Goal: Task Accomplishment & Management: Manage account settings

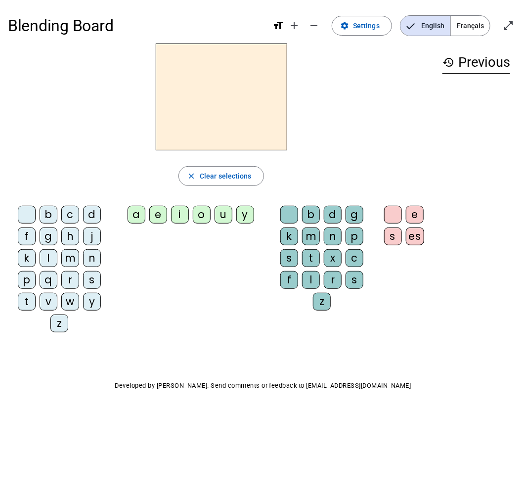
click at [313, 216] on div "b" at bounding box center [311, 215] width 18 height 18
click at [139, 218] on div "a" at bounding box center [137, 215] width 18 height 18
click at [220, 102] on h2 "ab" at bounding box center [222, 97] width 132 height 107
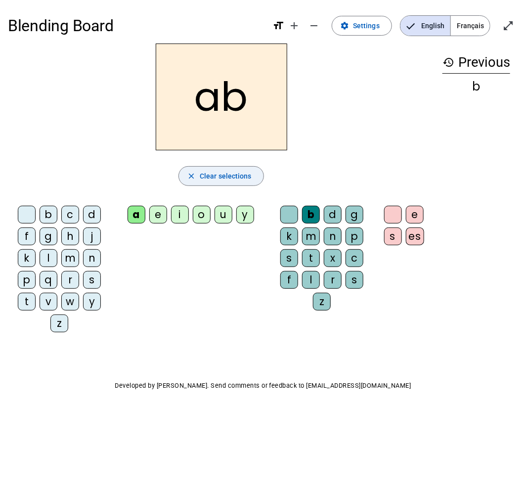
click at [234, 175] on span "Clear selections" at bounding box center [226, 176] width 52 height 12
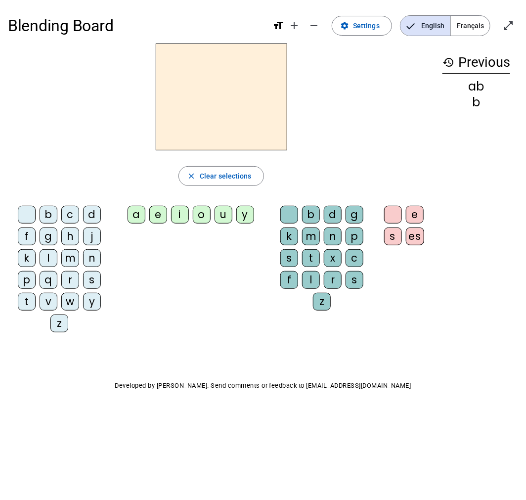
click at [308, 214] on div "b" at bounding box center [311, 215] width 18 height 18
click at [140, 217] on div "a" at bounding box center [137, 215] width 18 height 18
click at [176, 216] on div "i" at bounding box center [180, 215] width 18 height 18
click at [334, 237] on div "n" at bounding box center [333, 237] width 18 height 18
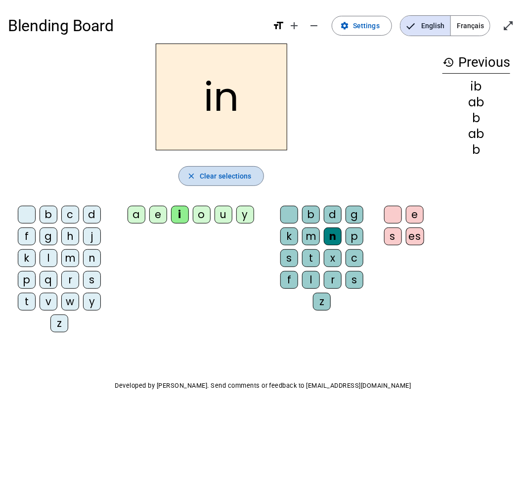
click at [236, 172] on span "Clear selections" at bounding box center [226, 176] width 52 height 12
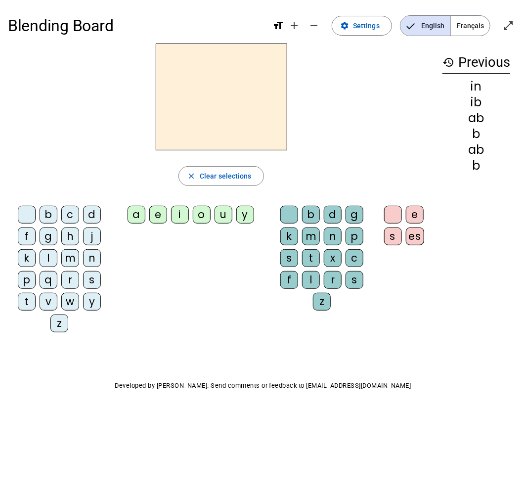
click at [222, 111] on h2 at bounding box center [222, 97] width 132 height 107
click at [46, 215] on div "b" at bounding box center [49, 215] width 18 height 18
click at [140, 219] on div "a" at bounding box center [137, 215] width 18 height 18
click at [92, 214] on div "d" at bounding box center [92, 215] width 18 height 18
click at [54, 214] on div "b" at bounding box center [49, 215] width 18 height 18
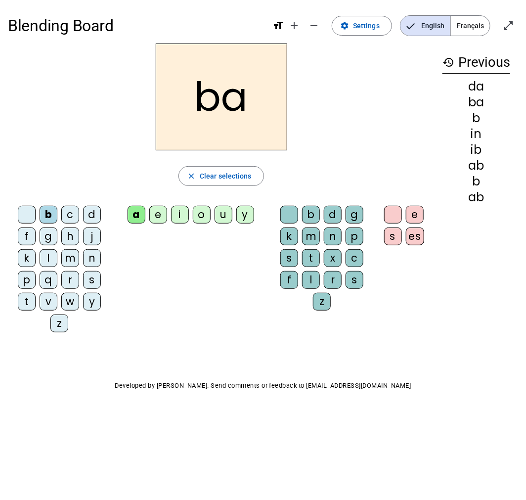
click at [330, 213] on div "d" at bounding box center [333, 215] width 18 height 18
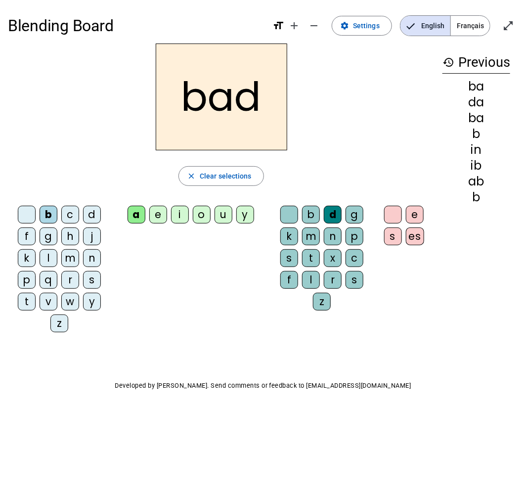
click at [244, 106] on h2 "bad" at bounding box center [222, 97] width 132 height 107
click at [209, 170] on span "Clear selections" at bounding box center [226, 176] width 52 height 12
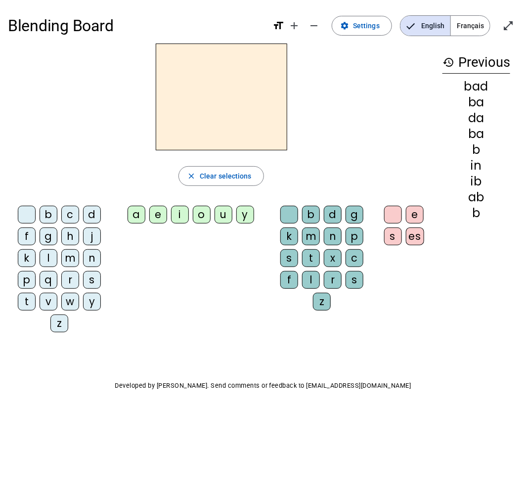
click at [68, 261] on div "m" at bounding box center [70, 258] width 18 height 18
click at [223, 215] on div "u" at bounding box center [224, 215] width 18 height 18
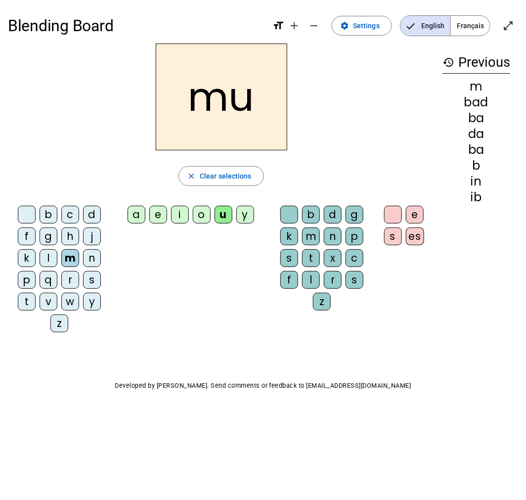
click at [357, 238] on div "p" at bounding box center [355, 237] width 18 height 18
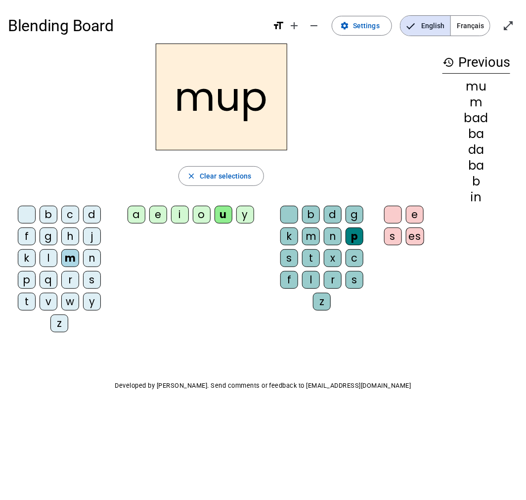
click at [414, 231] on div "es" at bounding box center [415, 237] width 18 height 18
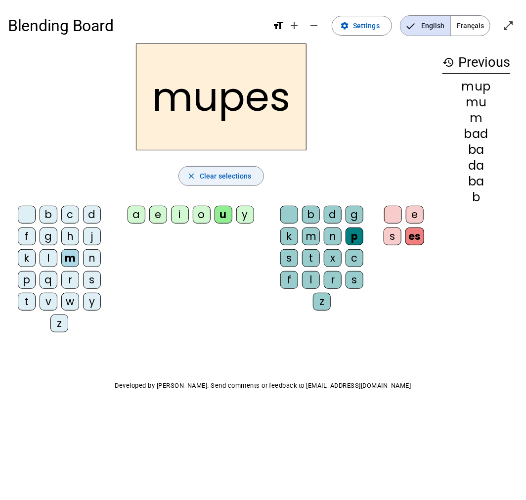
click at [231, 181] on span "Clear selections" at bounding box center [226, 176] width 52 height 12
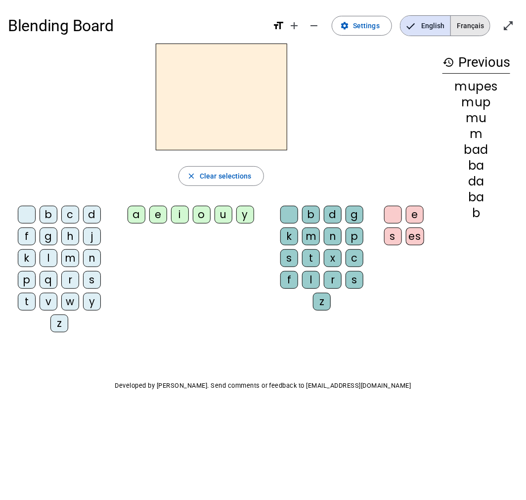
click at [471, 24] on span "Français" at bounding box center [470, 26] width 39 height 20
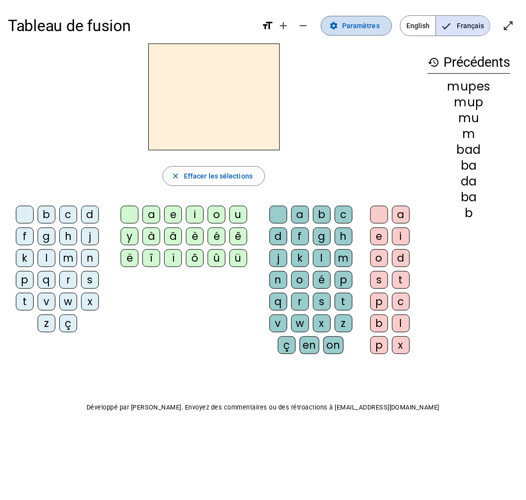
click at [362, 25] on span "Paramètres" at bounding box center [361, 26] width 38 height 12
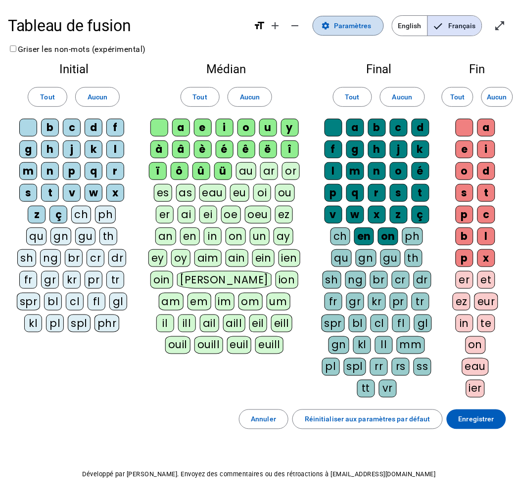
click at [362, 25] on span "Paramètres" at bounding box center [353, 26] width 38 height 12
click at [411, 30] on span "English" at bounding box center [409, 26] width 35 height 20
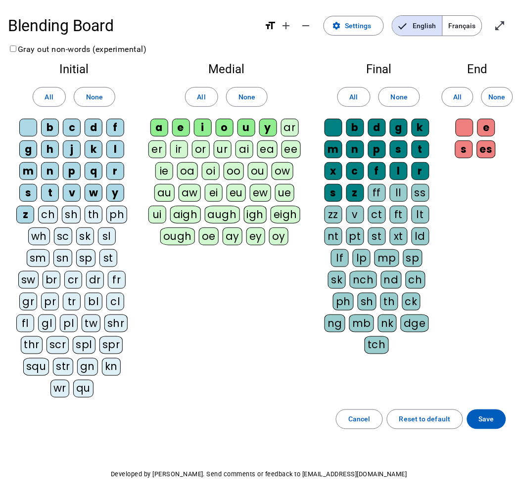
click at [458, 29] on span "Français" at bounding box center [462, 26] width 39 height 20
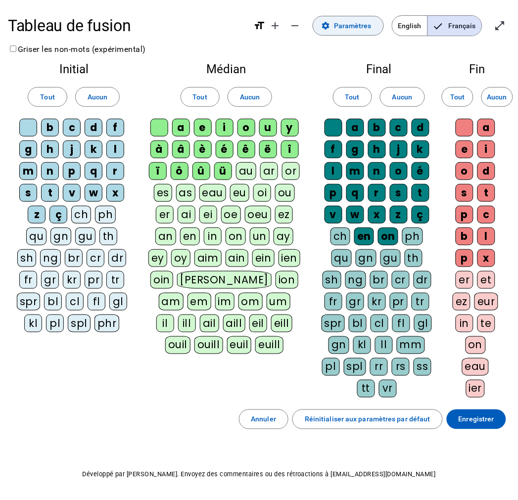
click at [365, 26] on span "Paramètres" at bounding box center [353, 26] width 38 height 12
click at [486, 419] on span "Enregistrer" at bounding box center [477, 419] width 36 height 12
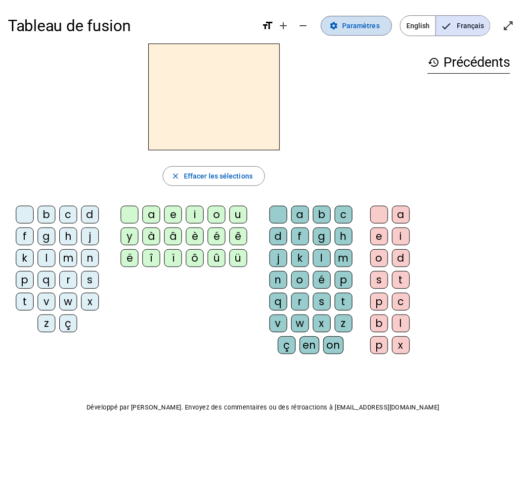
click at [349, 23] on span "Paramètres" at bounding box center [361, 26] width 38 height 12
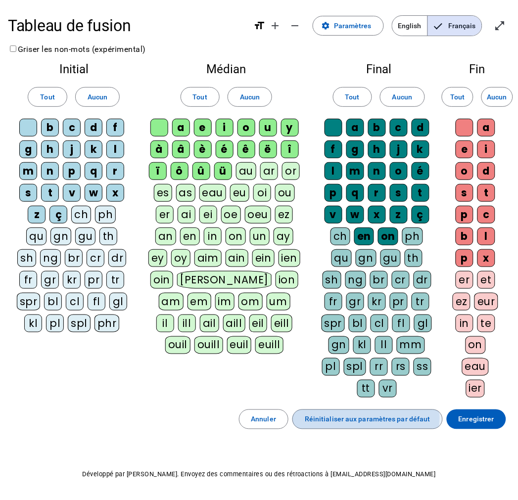
click at [361, 419] on span "Réinitialiser aux paramètres par défaut" at bounding box center [368, 419] width 126 height 12
click at [250, 173] on div "au" at bounding box center [246, 171] width 20 height 18
click at [272, 171] on div "ar" at bounding box center [269, 171] width 18 height 18
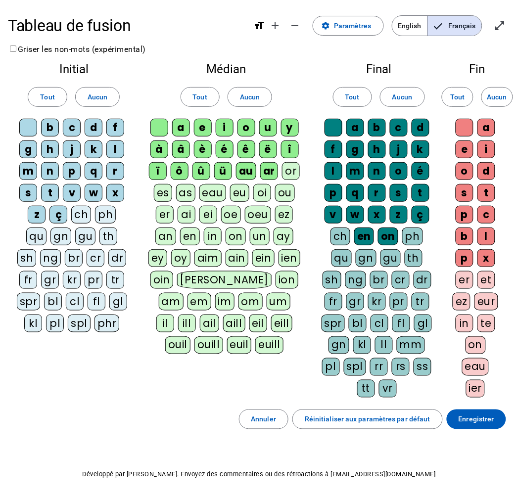
click at [292, 172] on div "or" at bounding box center [291, 171] width 18 height 18
click at [462, 424] on span "Enregistrer" at bounding box center [477, 419] width 36 height 12
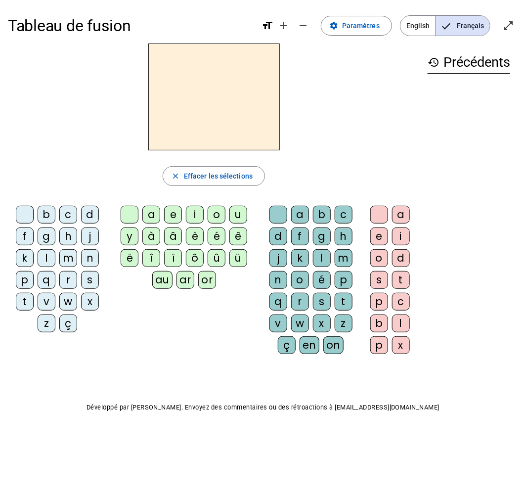
click at [416, 29] on span "English" at bounding box center [418, 26] width 35 height 20
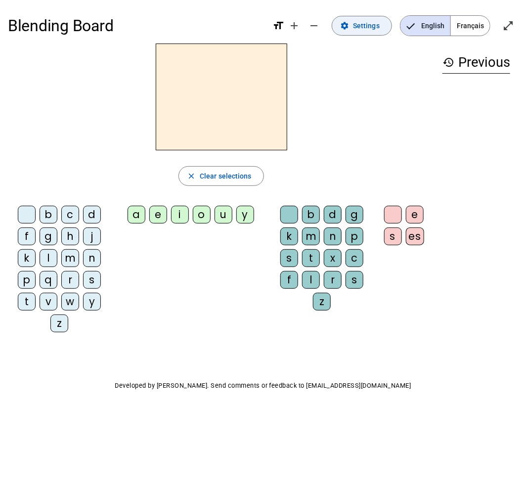
click at [371, 29] on span "Settings" at bounding box center [366, 26] width 27 height 12
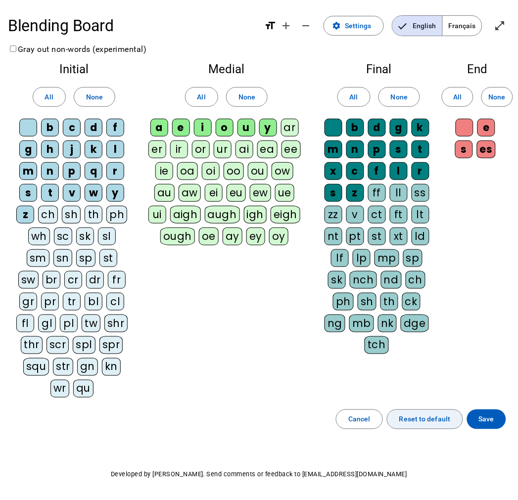
click at [418, 421] on span "Reset to default" at bounding box center [424, 419] width 51 height 12
click at [461, 26] on span "Français" at bounding box center [462, 26] width 39 height 20
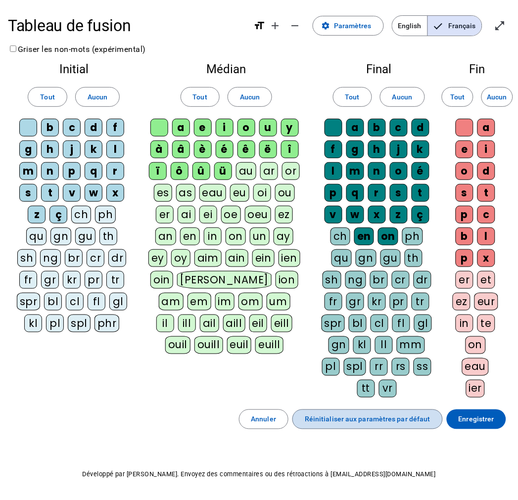
click at [394, 419] on span "Réinitialiser aux paramètres par défaut" at bounding box center [368, 419] width 126 height 12
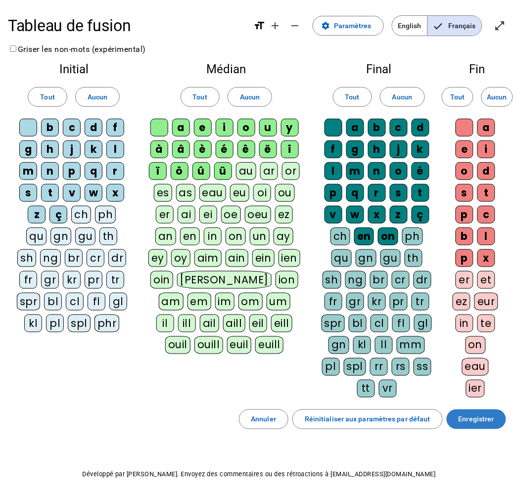
click at [480, 423] on span "Enregistrer" at bounding box center [477, 419] width 36 height 12
